Goal: Task Accomplishment & Management: Use online tool/utility

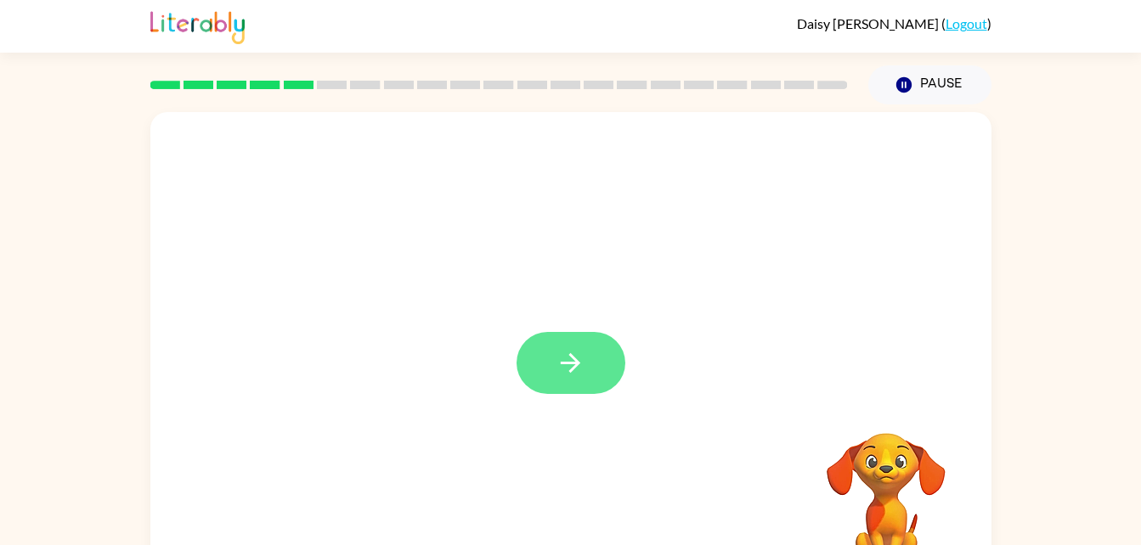
click at [590, 347] on button "button" at bounding box center [570, 363] width 109 height 62
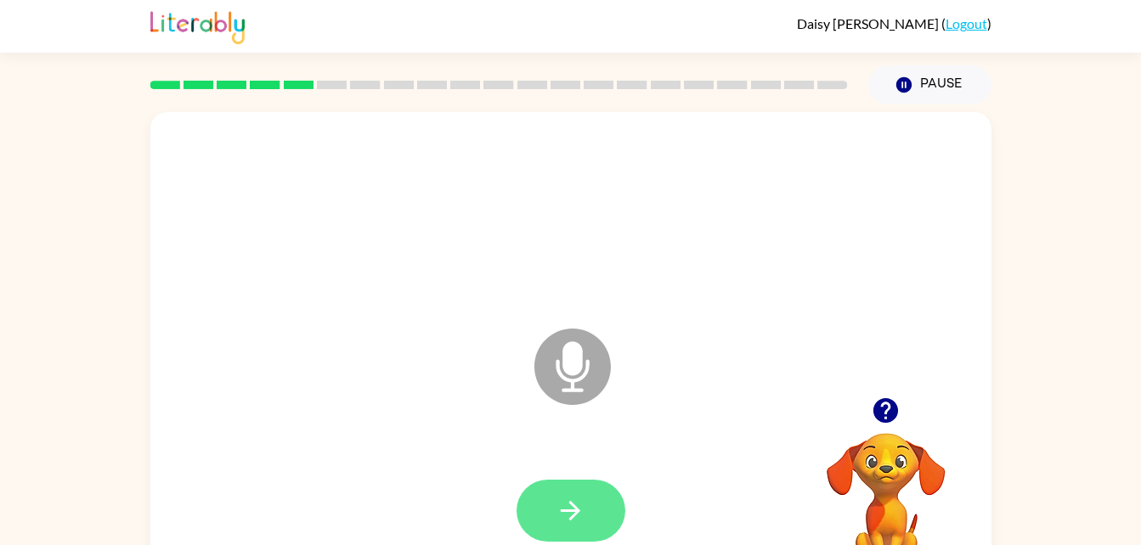
click at [570, 521] on icon "button" at bounding box center [570, 511] width 30 height 30
click at [598, 511] on button "button" at bounding box center [570, 511] width 109 height 62
click at [547, 529] on button "button" at bounding box center [570, 511] width 109 height 62
click at [592, 516] on button "button" at bounding box center [570, 511] width 109 height 62
click at [566, 517] on icon "button" at bounding box center [570, 511] width 30 height 30
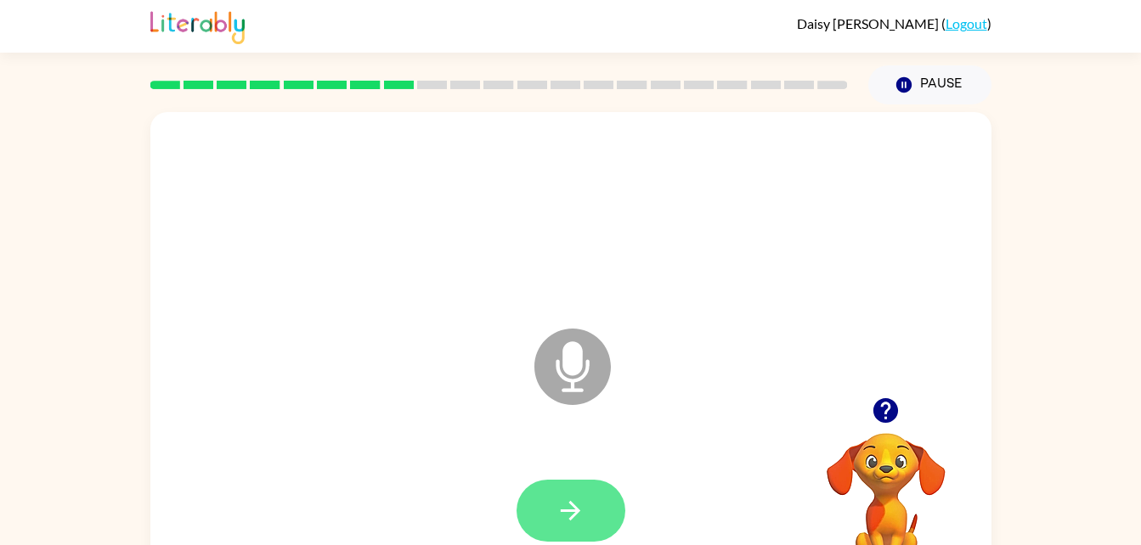
click at [577, 518] on icon "button" at bounding box center [570, 511] width 30 height 30
click at [589, 516] on button "button" at bounding box center [570, 511] width 109 height 62
click at [576, 500] on icon "button" at bounding box center [570, 511] width 30 height 30
click at [545, 522] on button "button" at bounding box center [570, 511] width 109 height 62
click at [594, 507] on button "button" at bounding box center [570, 511] width 109 height 62
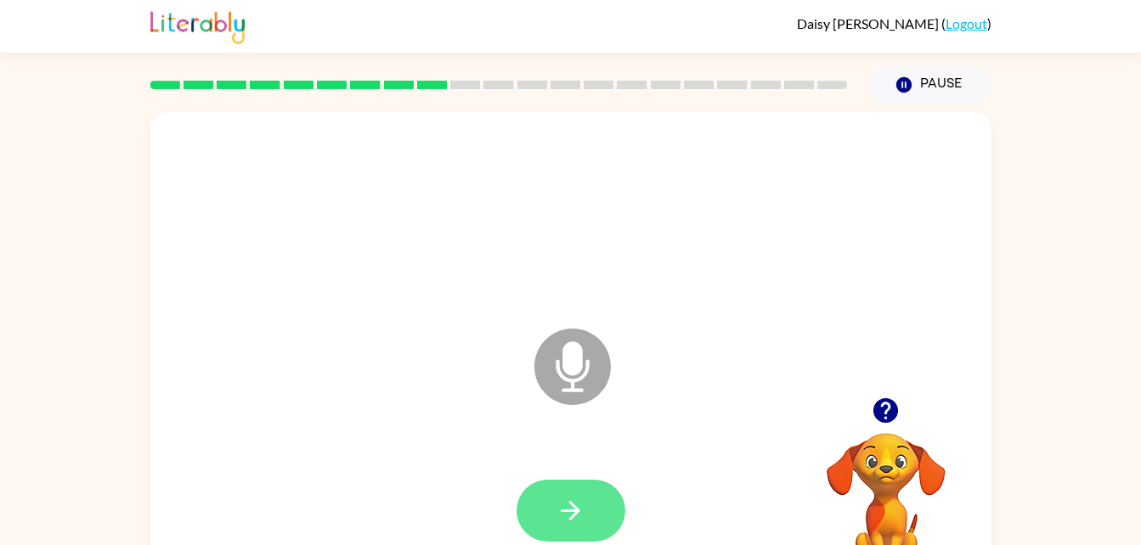
click at [559, 532] on button "button" at bounding box center [570, 511] width 109 height 62
click at [579, 510] on icon "button" at bounding box center [571, 511] width 20 height 20
click at [595, 517] on button "button" at bounding box center [570, 511] width 109 height 62
click at [585, 380] on icon at bounding box center [572, 367] width 76 height 76
click at [560, 373] on icon "Microphone The Microphone is here when it is your turn to talk" at bounding box center [657, 387] width 255 height 127
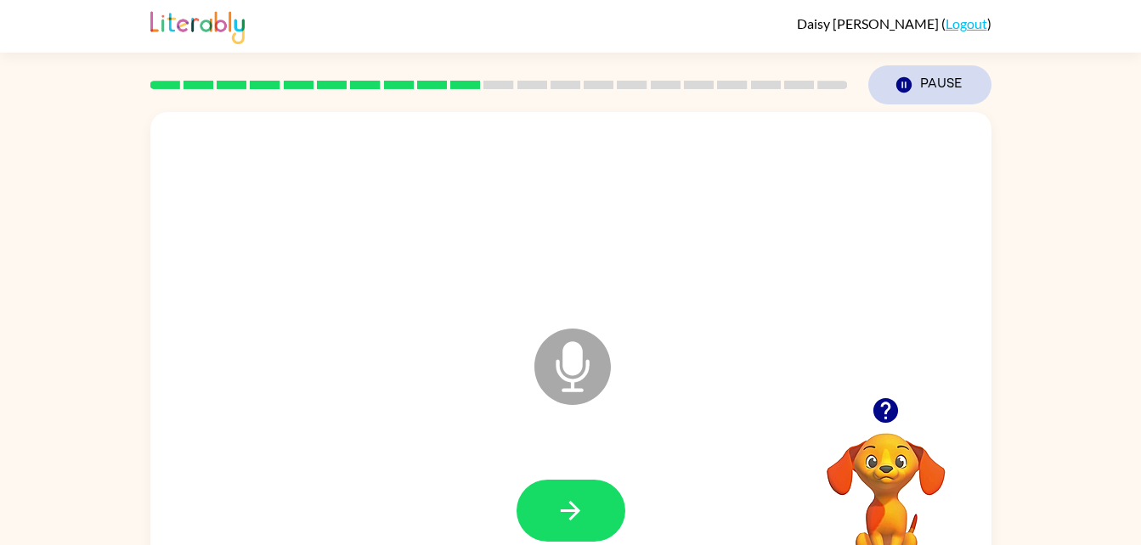
click at [935, 80] on button "Pause Pause" at bounding box center [929, 84] width 123 height 39
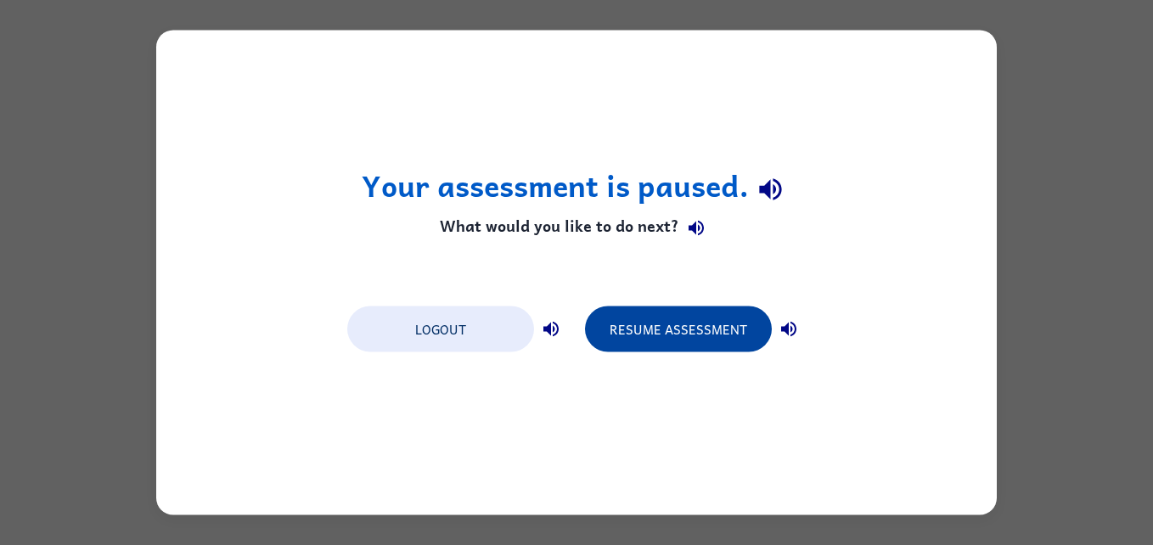
click at [750, 318] on button "Resume Assessment" at bounding box center [678, 330] width 187 height 46
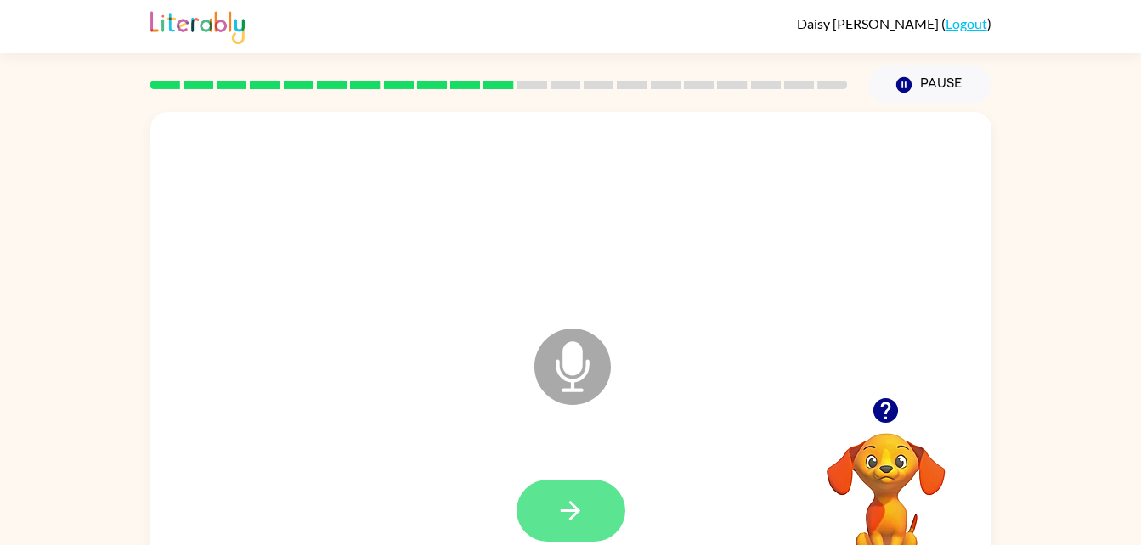
click at [562, 504] on icon "button" at bounding box center [570, 511] width 30 height 30
click at [578, 496] on icon "button" at bounding box center [570, 511] width 30 height 30
click at [595, 511] on button "button" at bounding box center [570, 511] width 109 height 62
click at [576, 507] on icon "button" at bounding box center [571, 511] width 20 height 20
click at [583, 516] on icon "button" at bounding box center [570, 511] width 30 height 30
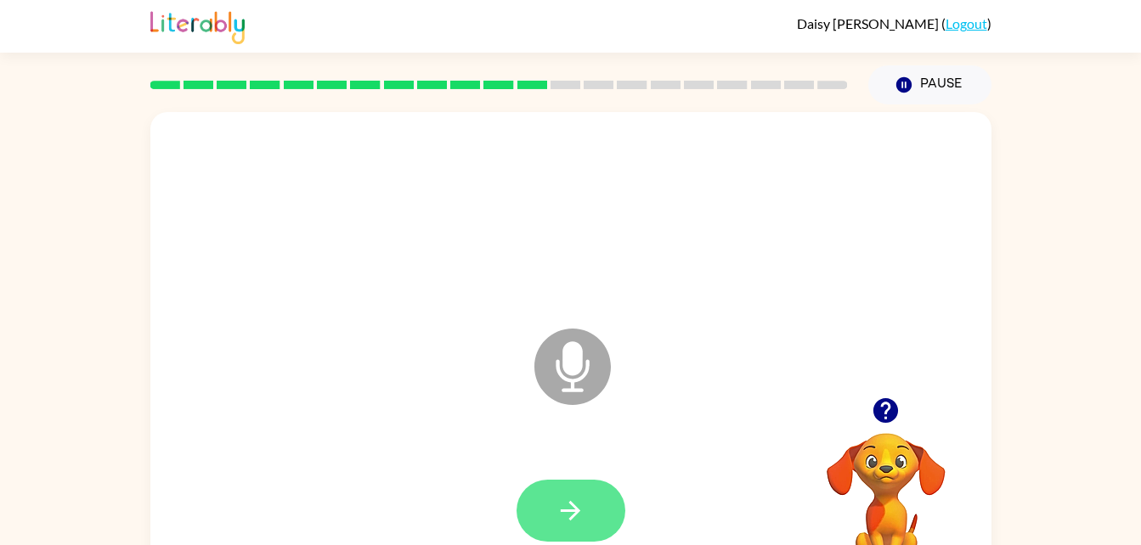
click at [575, 514] on icon "button" at bounding box center [571, 511] width 20 height 20
click at [563, 494] on button "button" at bounding box center [570, 511] width 109 height 62
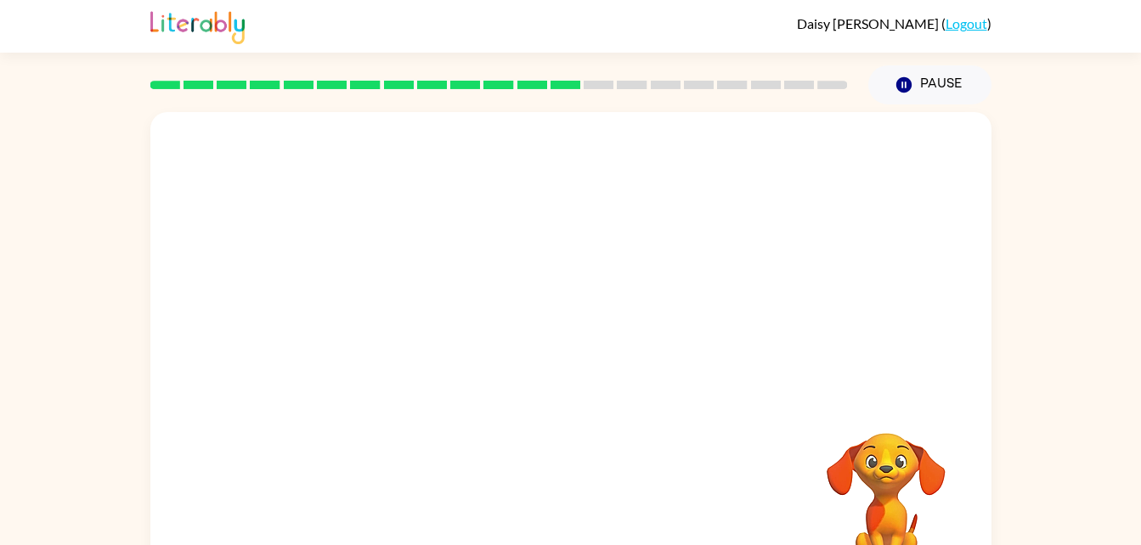
scroll to position [52, 0]
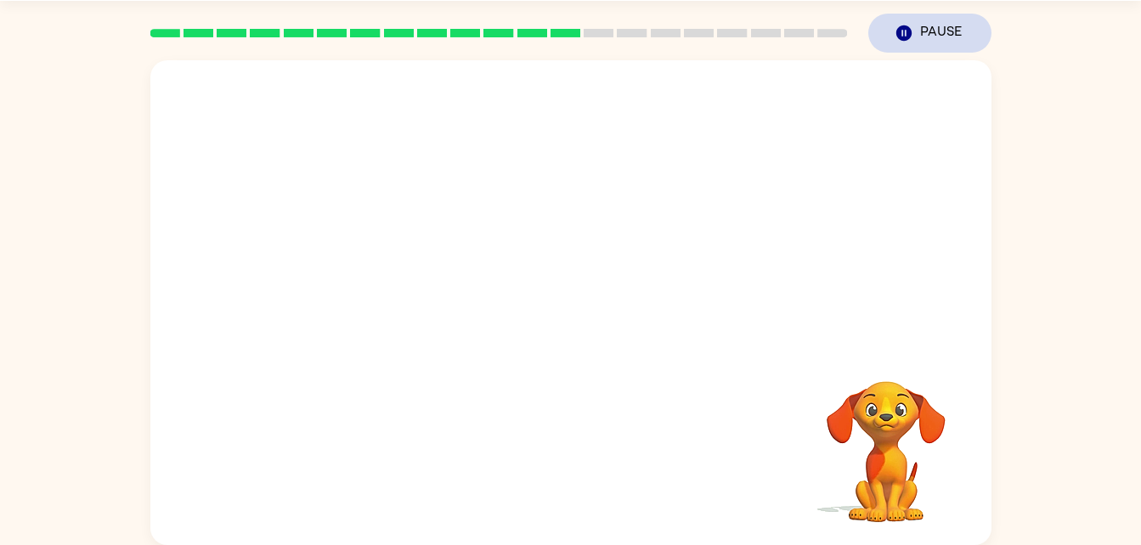
click at [948, 22] on button "Pause Pause" at bounding box center [929, 33] width 123 height 39
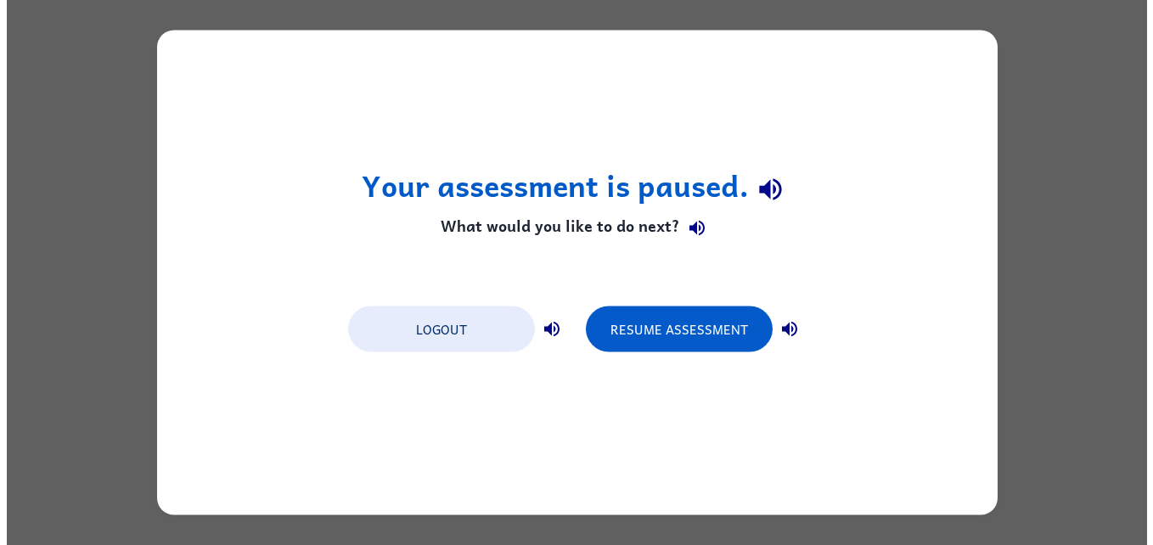
scroll to position [0, 0]
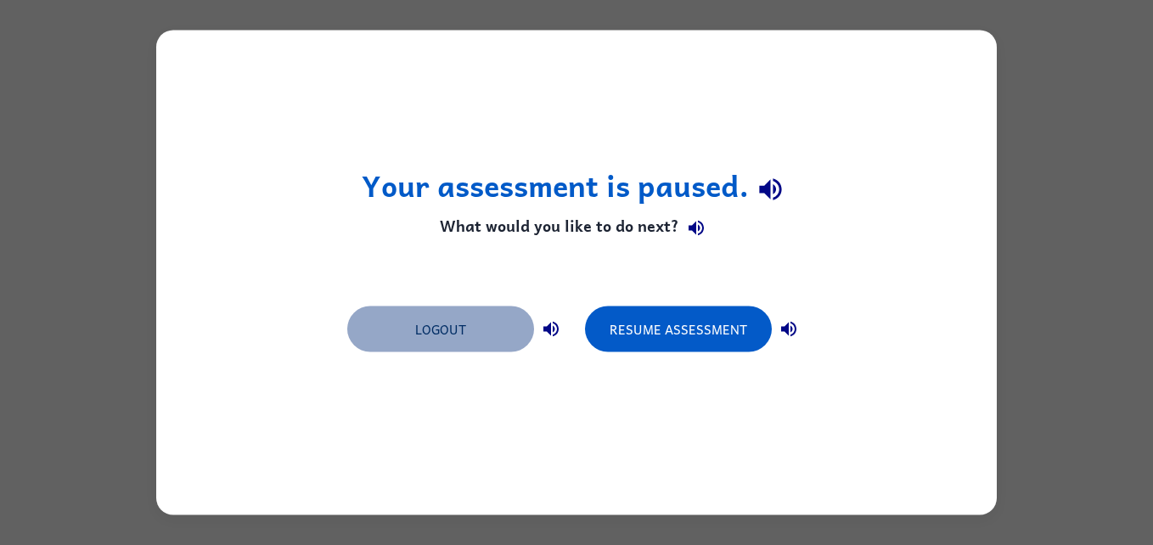
click at [501, 336] on button "Logout" at bounding box center [440, 330] width 187 height 46
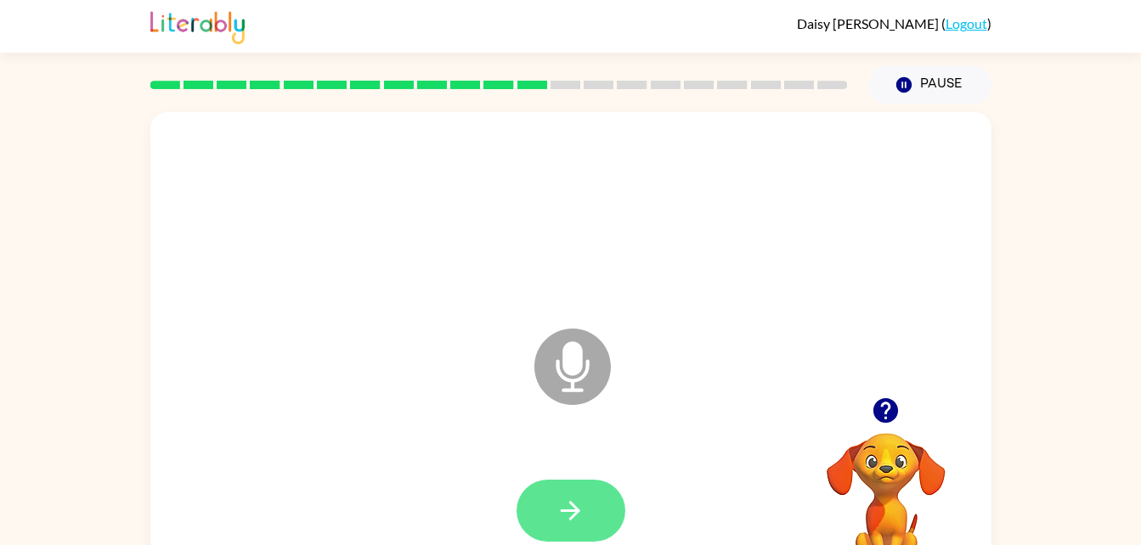
click at [553, 531] on button "button" at bounding box center [570, 511] width 109 height 62
click at [583, 525] on icon "button" at bounding box center [570, 511] width 30 height 30
click at [598, 526] on button "button" at bounding box center [570, 511] width 109 height 62
click at [571, 507] on icon "button" at bounding box center [570, 511] width 30 height 30
click at [590, 499] on button "button" at bounding box center [570, 511] width 109 height 62
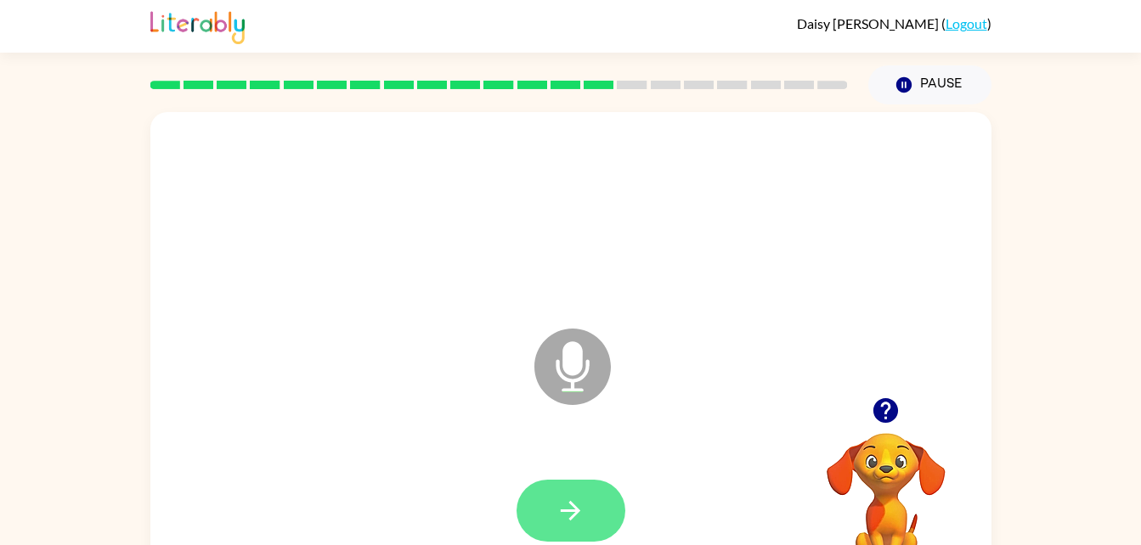
click at [597, 505] on button "button" at bounding box center [570, 511] width 109 height 62
click at [593, 535] on button "button" at bounding box center [570, 511] width 109 height 62
click at [569, 520] on icon "button" at bounding box center [570, 511] width 30 height 30
click at [562, 508] on icon "button" at bounding box center [570, 511] width 30 height 30
click at [604, 517] on button "button" at bounding box center [570, 511] width 109 height 62
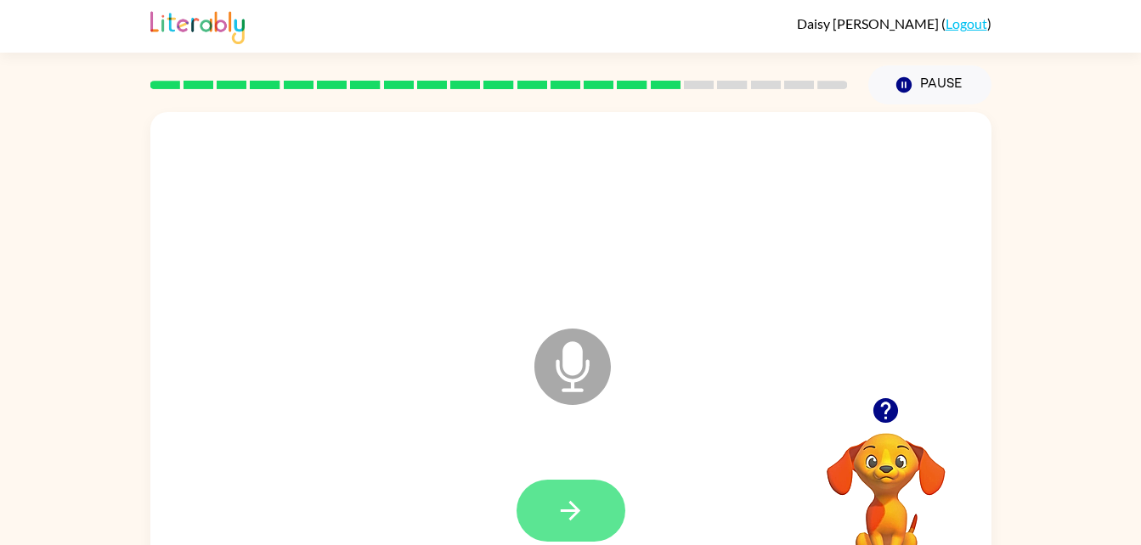
click at [555, 527] on button "button" at bounding box center [570, 511] width 109 height 62
click at [610, 523] on button "button" at bounding box center [570, 511] width 109 height 62
click at [566, 523] on icon "button" at bounding box center [570, 511] width 30 height 30
click at [583, 498] on icon "button" at bounding box center [570, 511] width 30 height 30
click at [559, 502] on icon "button" at bounding box center [570, 511] width 30 height 30
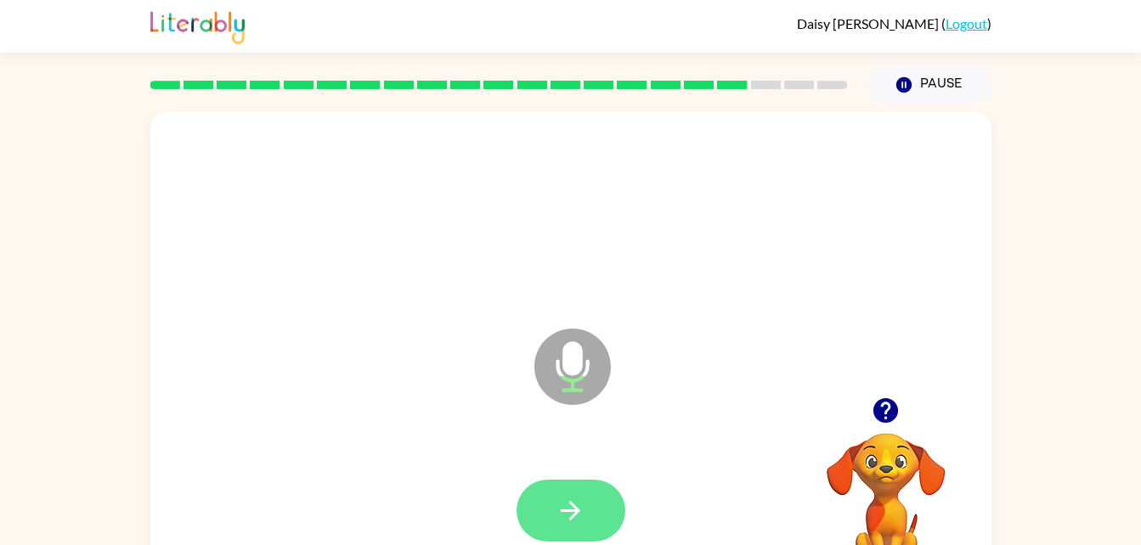
click at [600, 514] on button "button" at bounding box center [570, 511] width 109 height 62
click at [600, 519] on button "button" at bounding box center [570, 511] width 109 height 62
click at [563, 515] on icon "button" at bounding box center [570, 511] width 30 height 30
click at [588, 526] on button "button" at bounding box center [570, 511] width 109 height 62
click at [578, 500] on icon "button" at bounding box center [570, 511] width 30 height 30
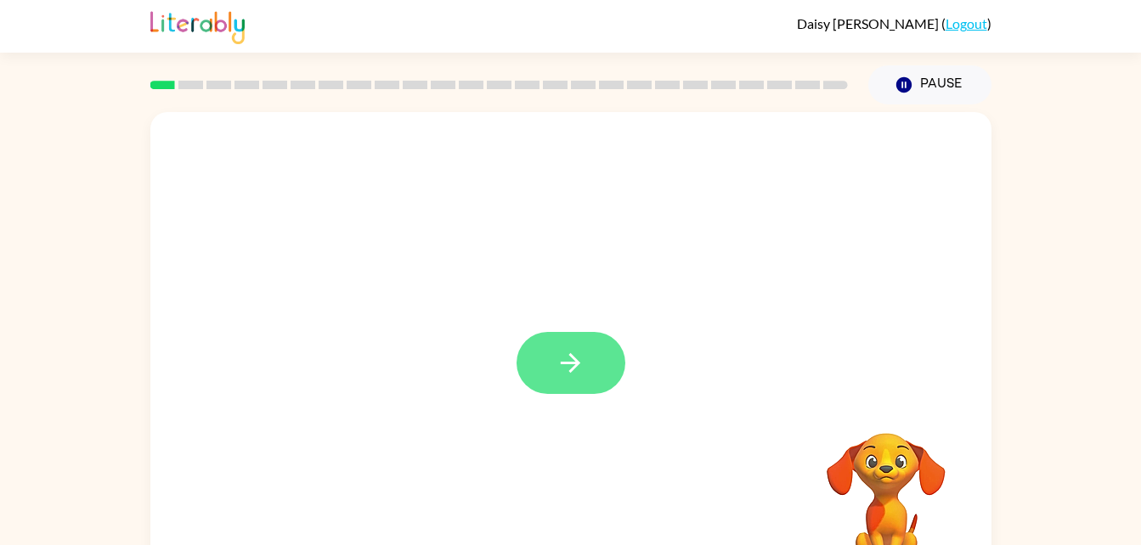
click at [574, 358] on icon "button" at bounding box center [571, 363] width 20 height 20
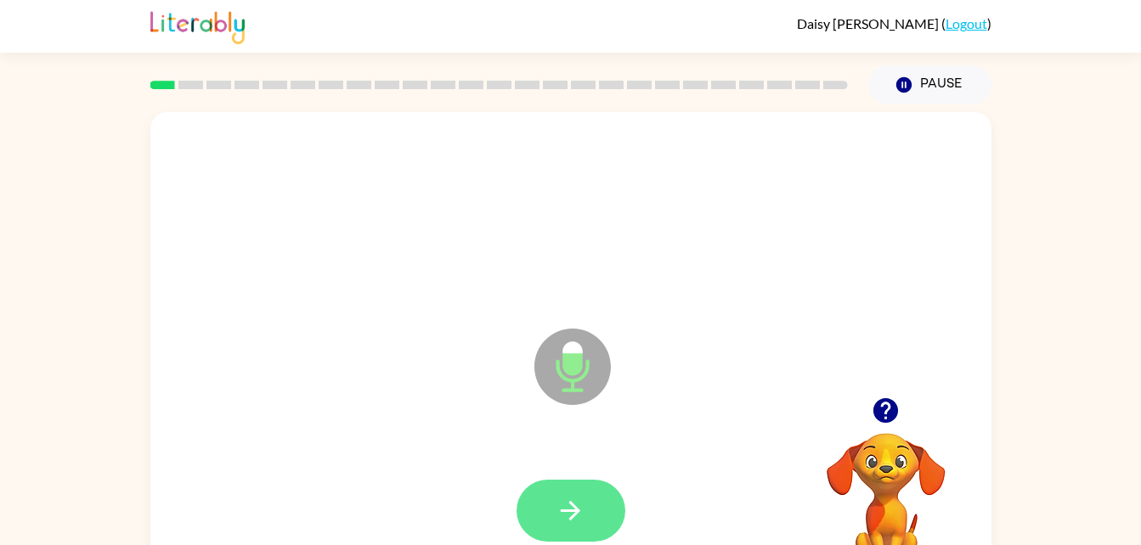
click at [583, 498] on icon "button" at bounding box center [570, 511] width 30 height 30
click at [584, 517] on icon "button" at bounding box center [570, 511] width 30 height 30
click at [580, 499] on icon "button" at bounding box center [570, 511] width 30 height 30
click at [555, 516] on button "button" at bounding box center [570, 511] width 109 height 62
click at [553, 522] on button "button" at bounding box center [570, 511] width 109 height 62
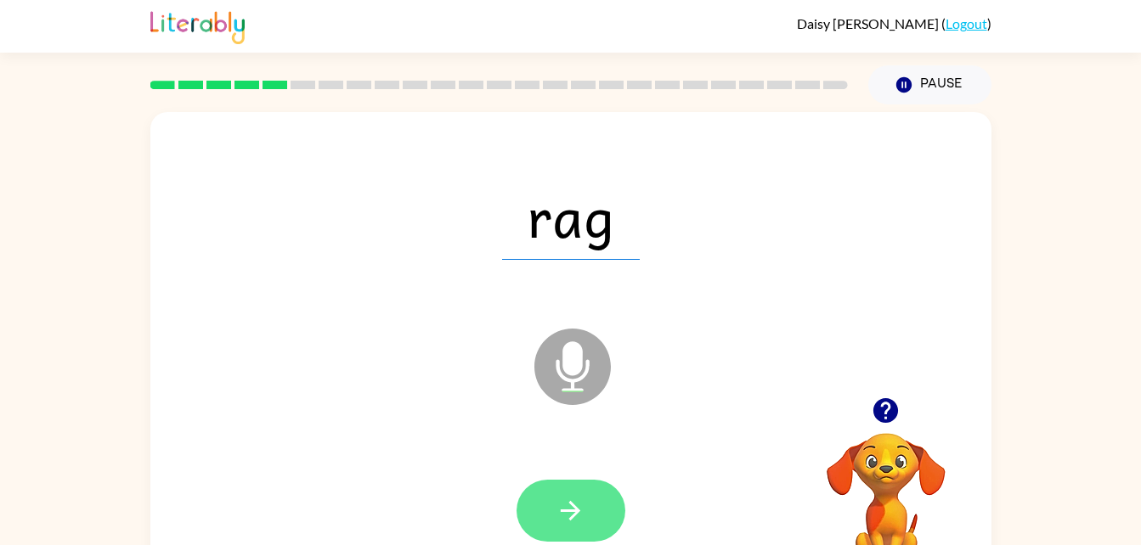
click at [574, 525] on icon "button" at bounding box center [570, 511] width 30 height 30
click at [587, 511] on button "button" at bounding box center [570, 511] width 109 height 62
click at [581, 526] on button "button" at bounding box center [570, 511] width 109 height 62
click at [571, 520] on icon "button" at bounding box center [571, 511] width 20 height 20
click at [588, 511] on button "button" at bounding box center [570, 511] width 109 height 62
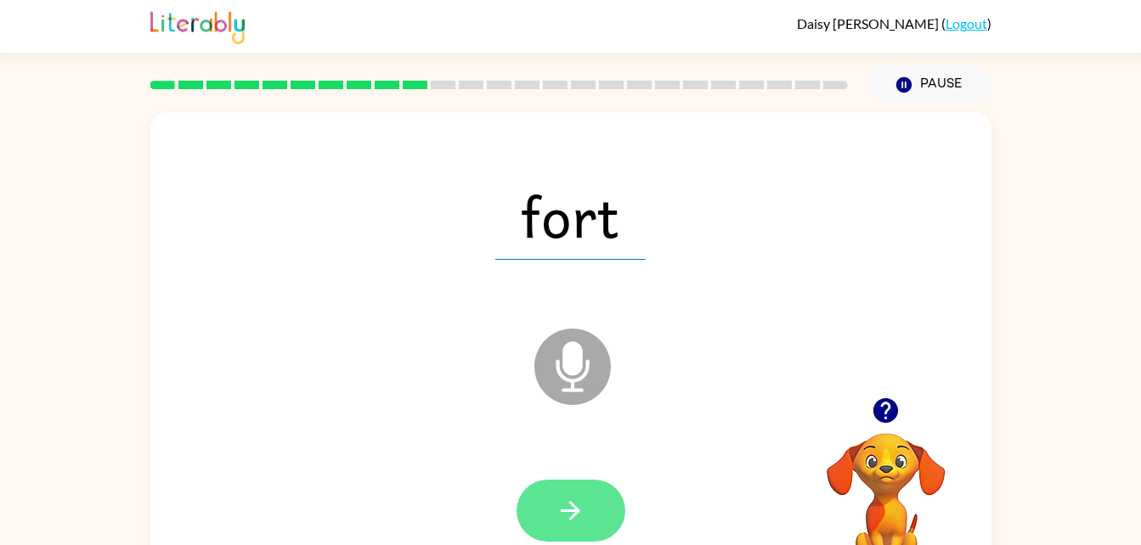
click at [595, 519] on button "button" at bounding box center [570, 511] width 109 height 62
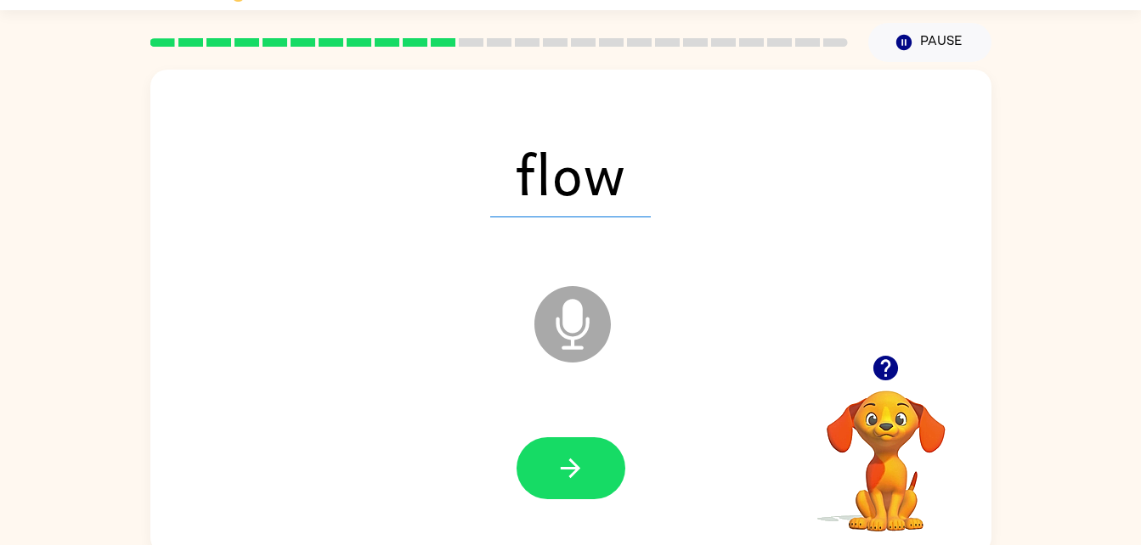
scroll to position [52, 0]
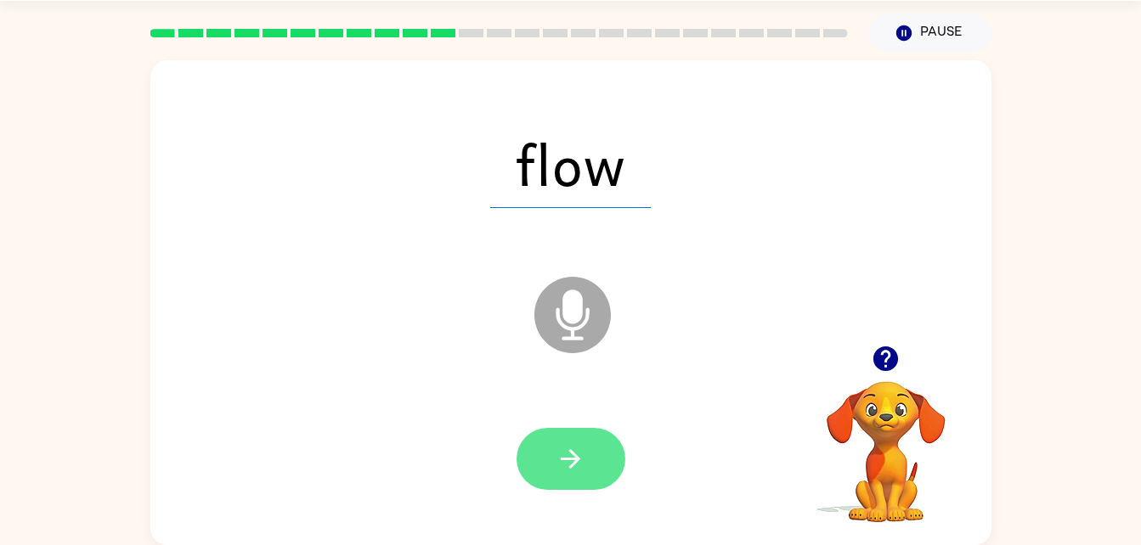
click at [583, 467] on icon "button" at bounding box center [570, 459] width 30 height 30
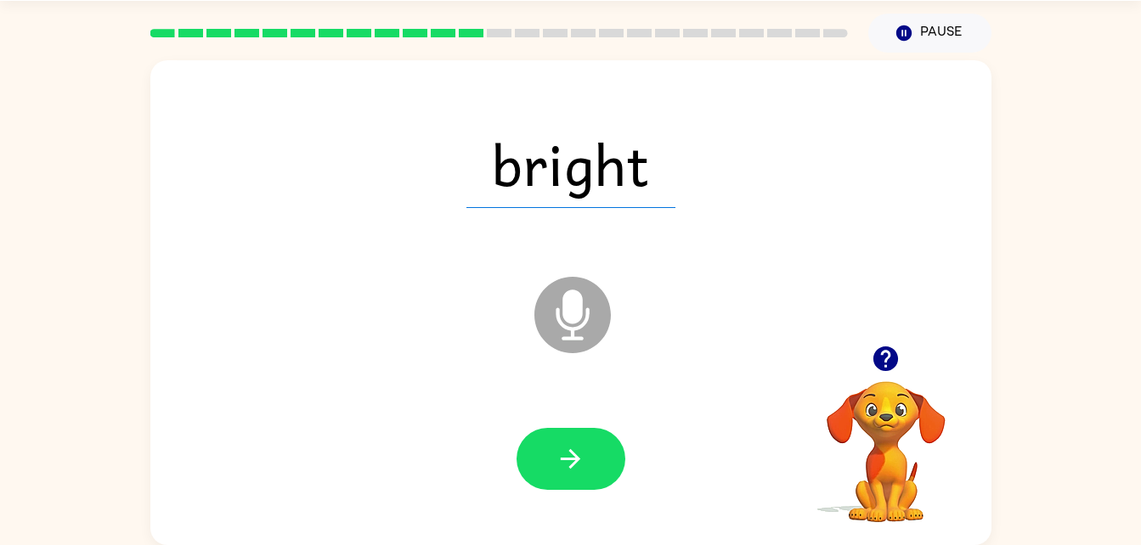
scroll to position [0, 0]
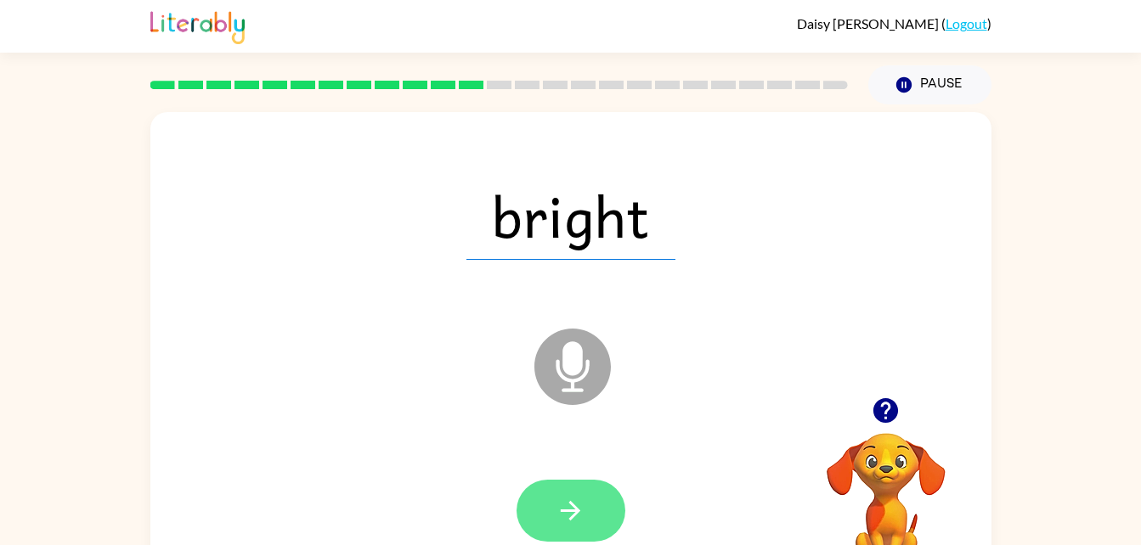
click at [582, 517] on icon "button" at bounding box center [570, 511] width 30 height 30
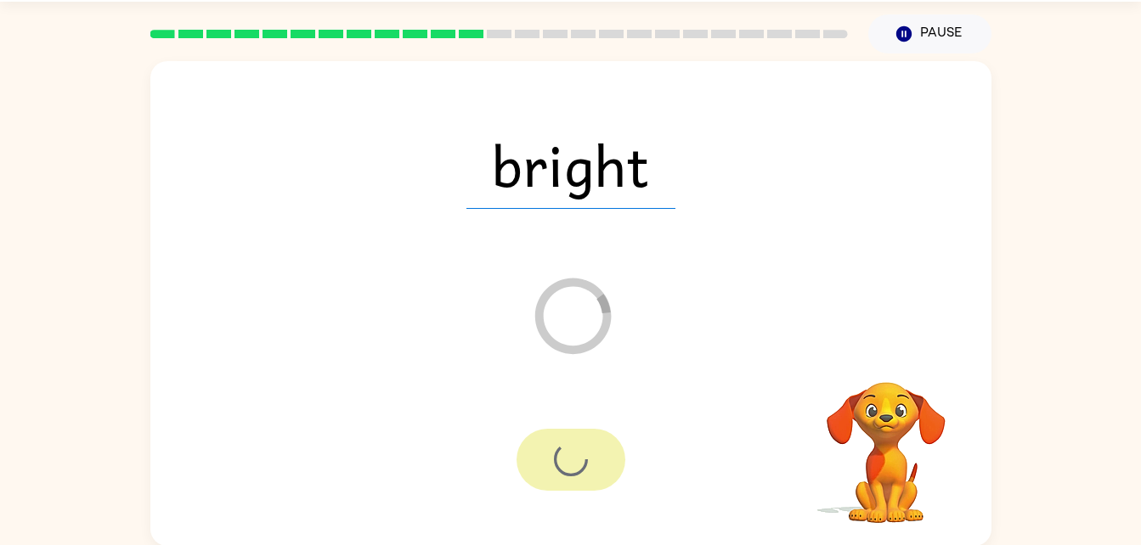
scroll to position [52, 0]
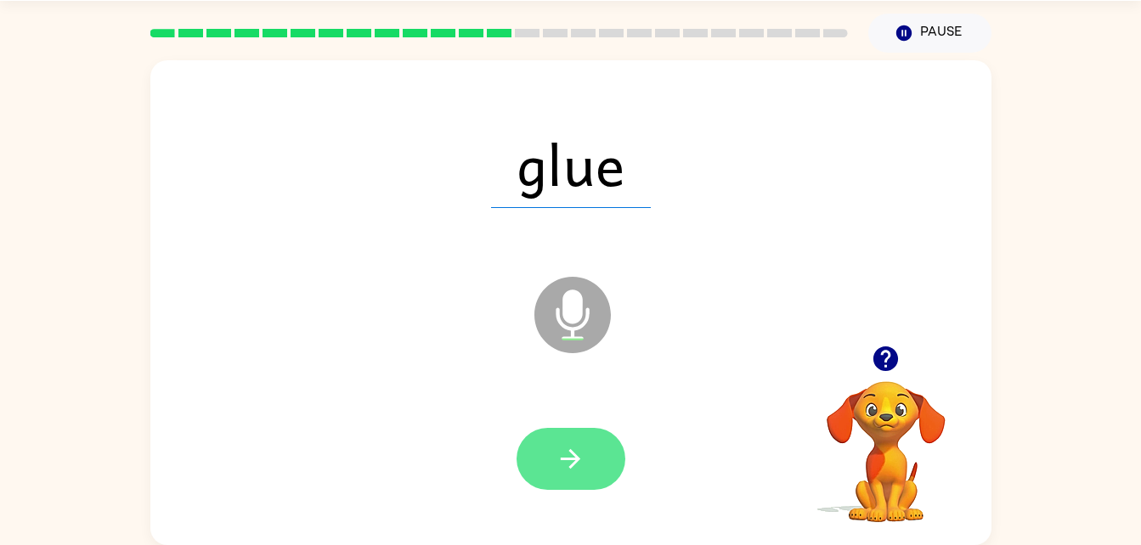
click at [570, 448] on icon "button" at bounding box center [570, 459] width 30 height 30
click at [570, 475] on button "button" at bounding box center [570, 459] width 109 height 62
click at [581, 465] on icon "button" at bounding box center [570, 459] width 30 height 30
click at [596, 466] on button "button" at bounding box center [570, 459] width 109 height 62
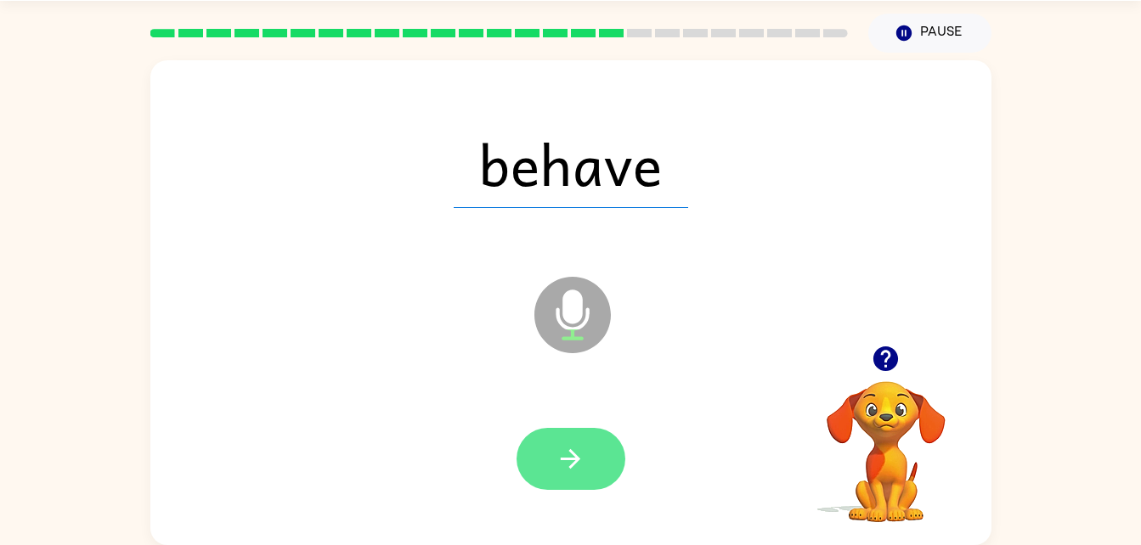
click at [582, 451] on icon "button" at bounding box center [570, 459] width 30 height 30
click at [578, 479] on button "button" at bounding box center [570, 459] width 109 height 62
click at [577, 459] on icon "button" at bounding box center [571, 459] width 20 height 20
click at [588, 455] on button "button" at bounding box center [570, 459] width 109 height 62
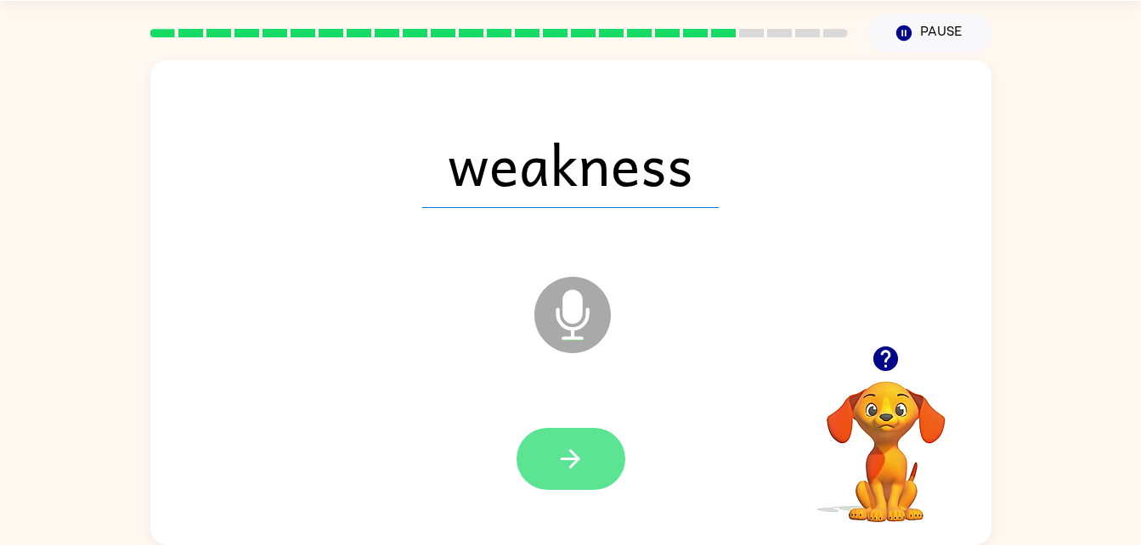
click at [573, 459] on icon "button" at bounding box center [571, 459] width 20 height 20
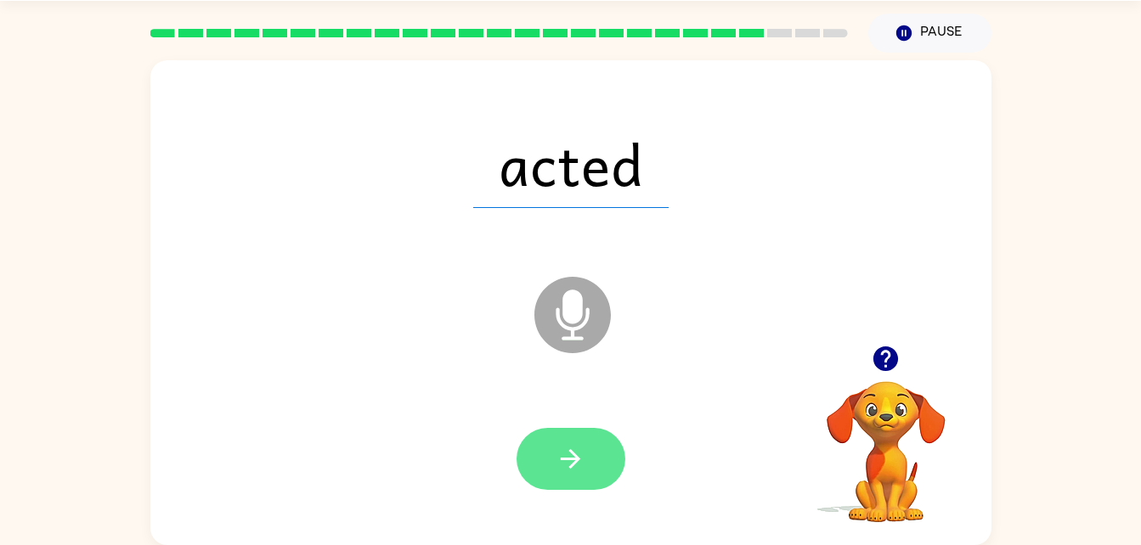
click at [586, 476] on button "button" at bounding box center [570, 459] width 109 height 62
click at [606, 459] on button "button" at bounding box center [570, 459] width 109 height 62
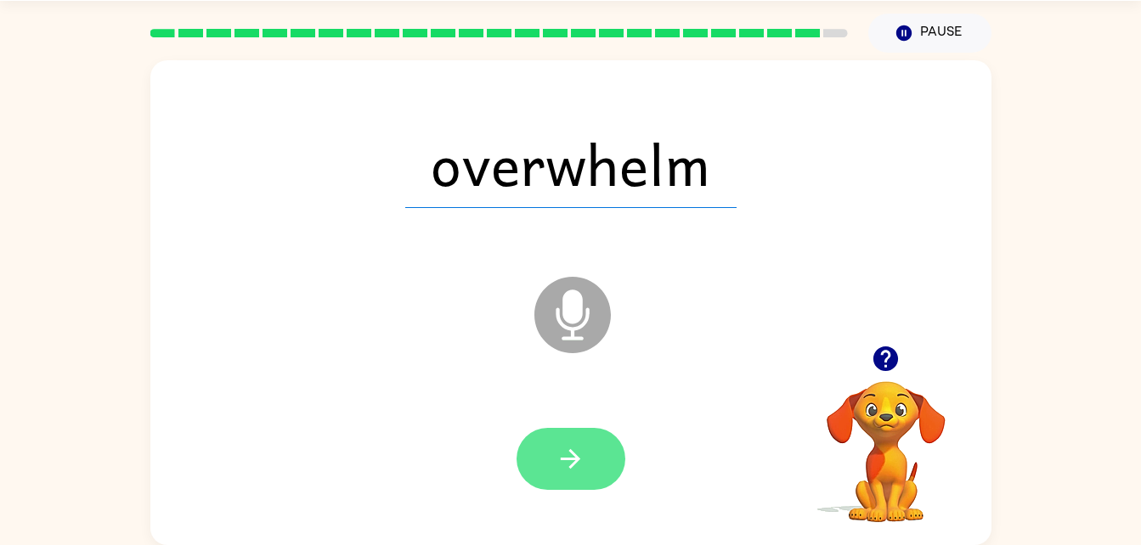
click at [588, 465] on button "button" at bounding box center [570, 459] width 109 height 62
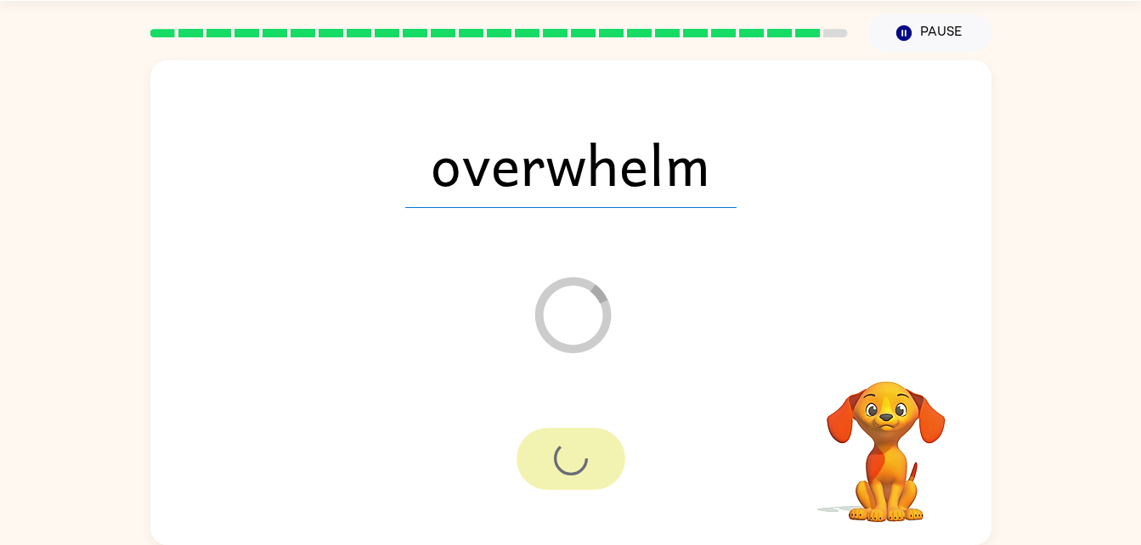
scroll to position [21, 0]
